Goal: Find specific page/section: Find specific page/section

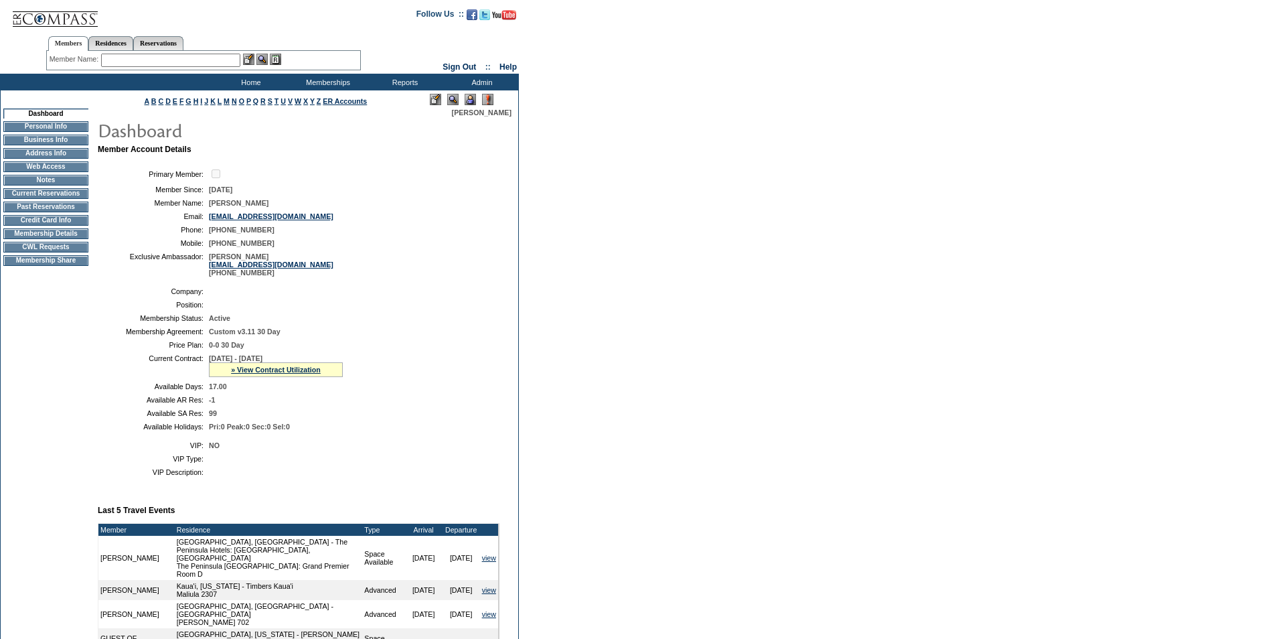
click at [28, 226] on td "Credit Card Info" at bounding box center [45, 220] width 85 height 11
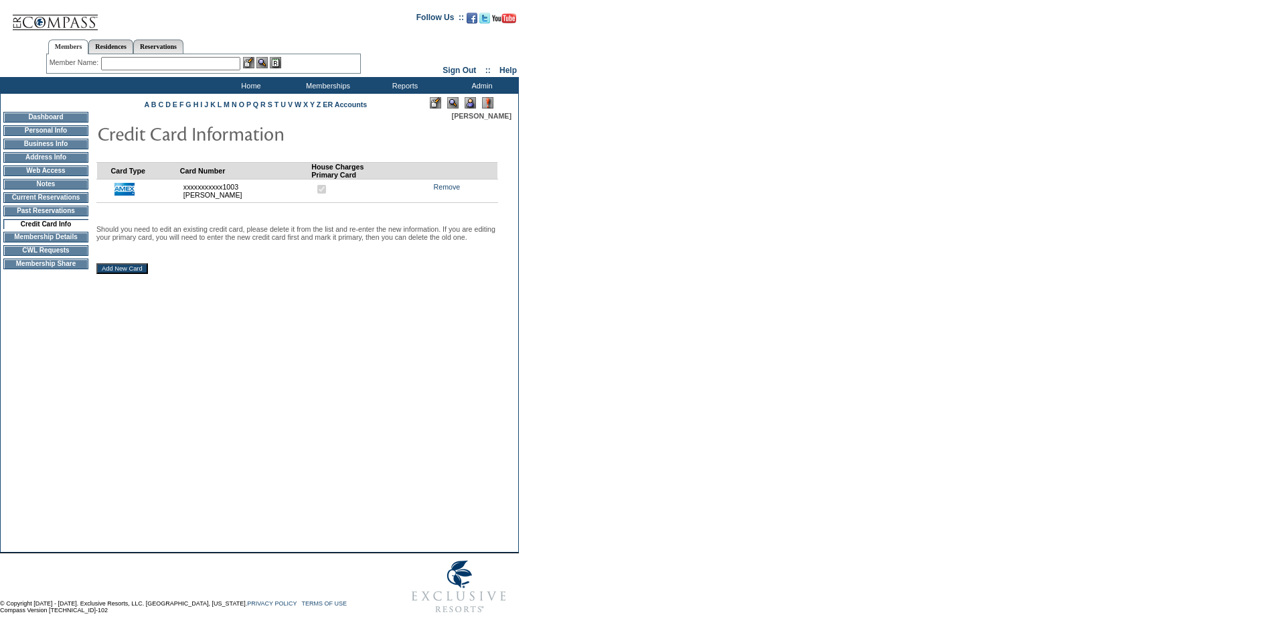
click at [140, 61] on input "text" at bounding box center [170, 63] width 139 height 13
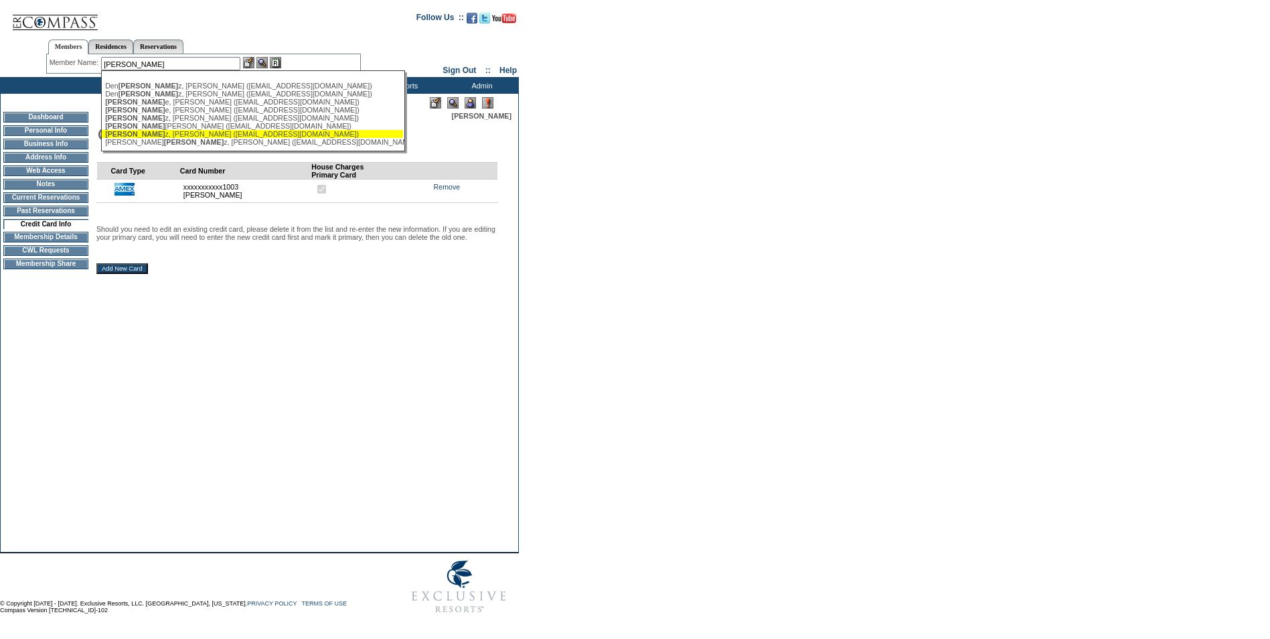
click at [178, 138] on div "Holt z, Lisa (holtzlisa@yahoo.com)" at bounding box center [252, 134] width 295 height 8
type input "Holtz, Lisa (holtzlisa@yahoo.com)"
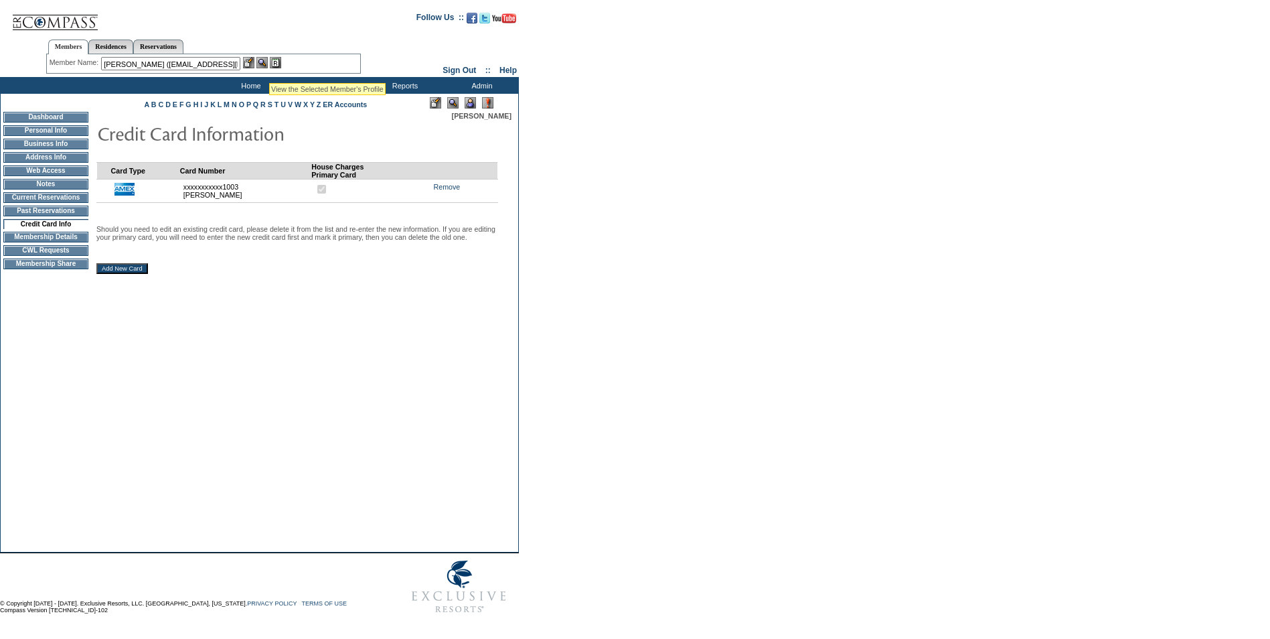
click at [265, 64] on img at bounding box center [261, 62] width 11 height 11
